Goal: Transaction & Acquisition: Purchase product/service

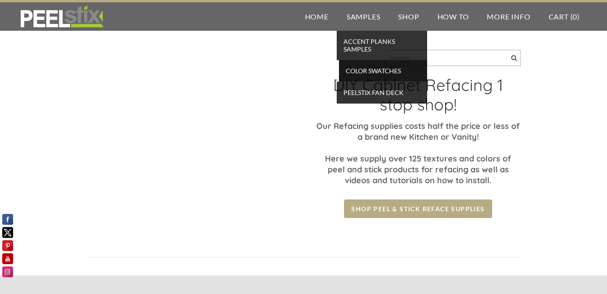
click at [351, 70] on span "Color Swatches" at bounding box center [383, 71] width 84 height 12
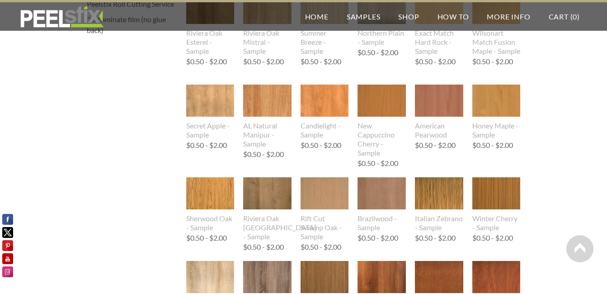
scroll to position [452, 0]
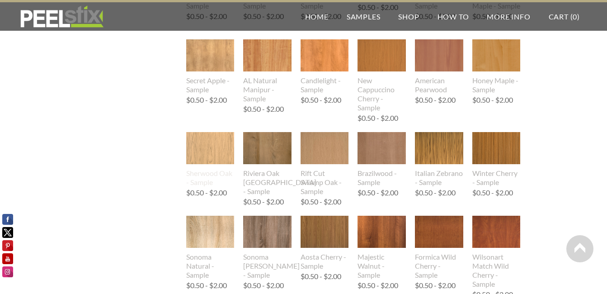
click at [213, 145] on img at bounding box center [210, 148] width 48 height 32
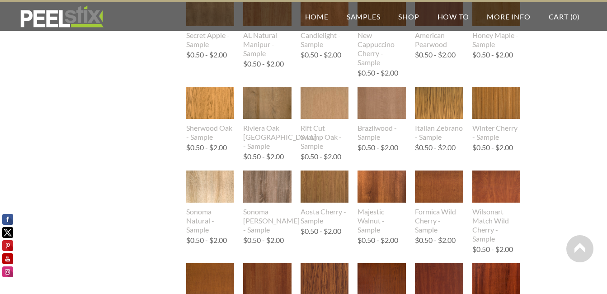
scroll to position [362, 0]
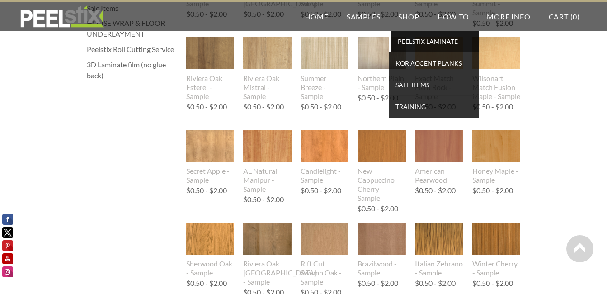
click at [412, 42] on span "PEELSTIX Laminate" at bounding box center [435, 41] width 84 height 12
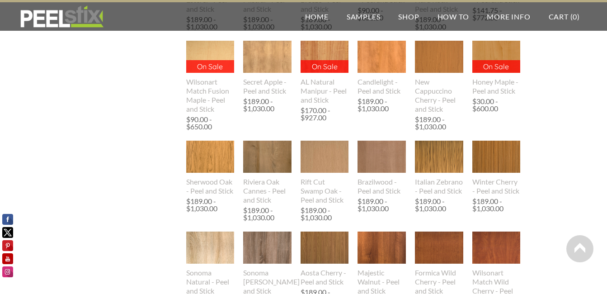
scroll to position [452, 0]
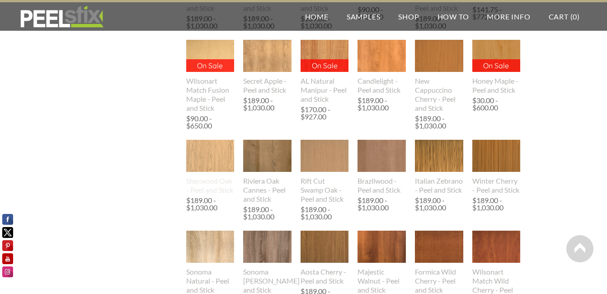
click at [218, 156] on img at bounding box center [210, 156] width 48 height 32
